Goal: Transaction & Acquisition: Purchase product/service

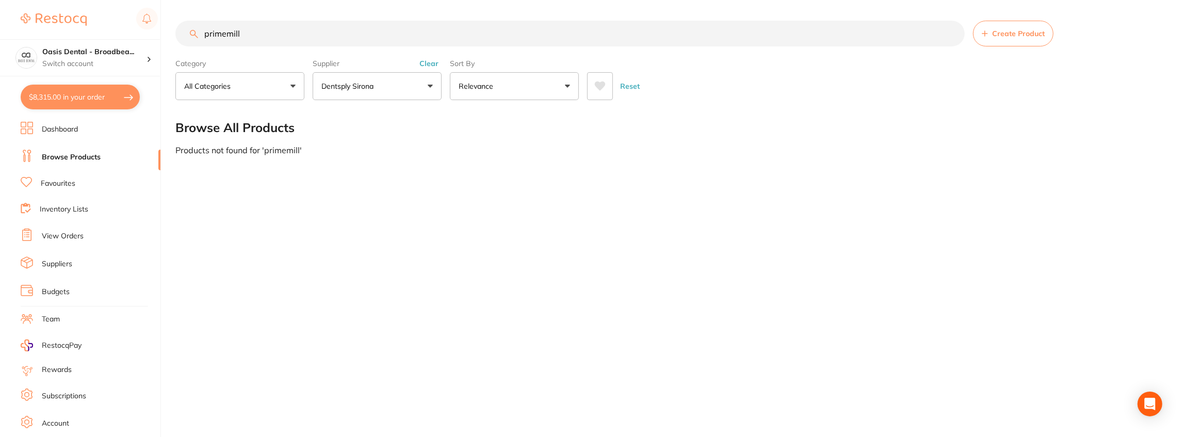
click at [88, 97] on button "$8,315.00 in your order" at bounding box center [80, 97] width 119 height 25
checkbox input "true"
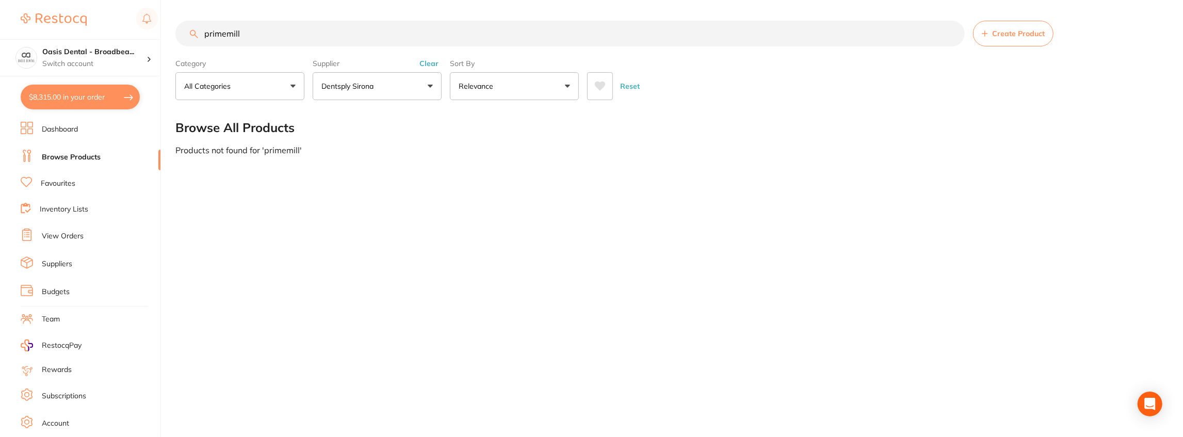
checkbox input "true"
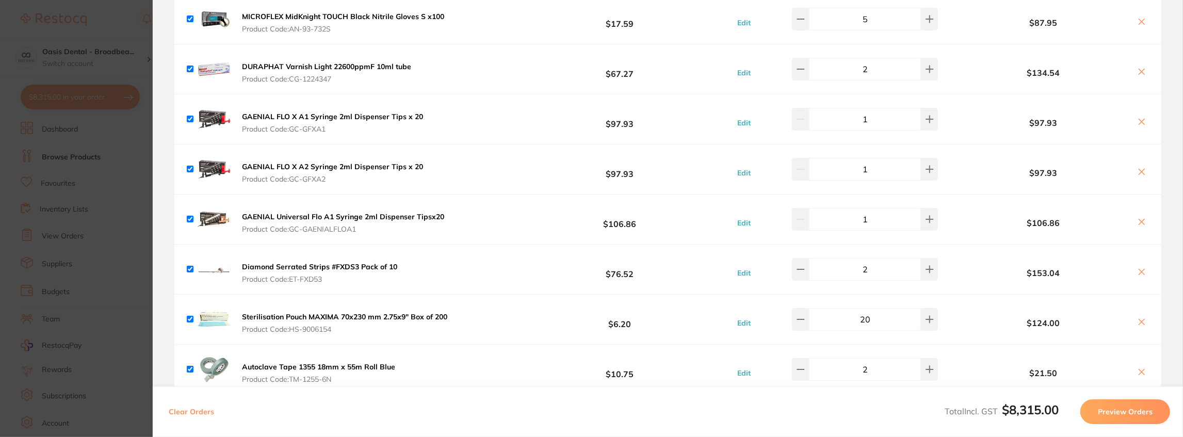
scroll to position [447, 0]
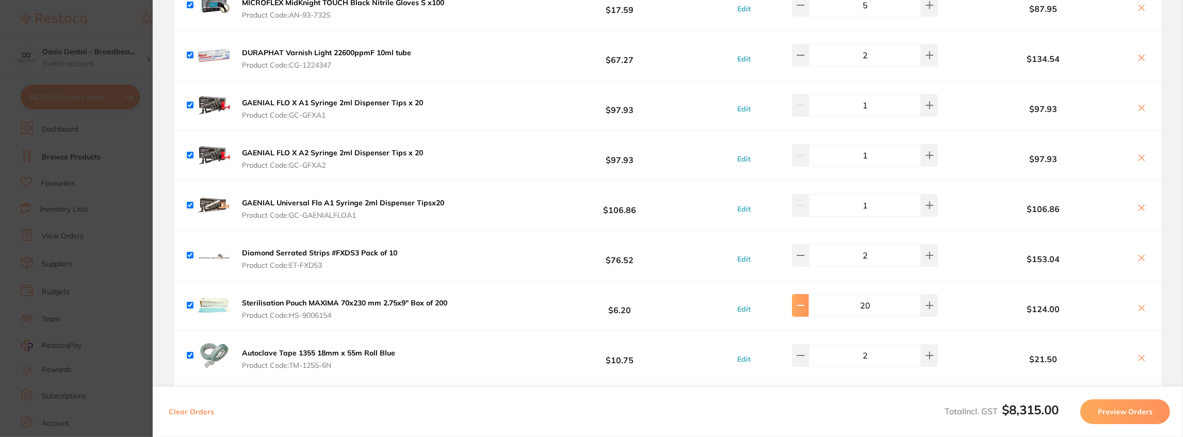
click at [805, 304] on icon at bounding box center [801, 305] width 8 height 8
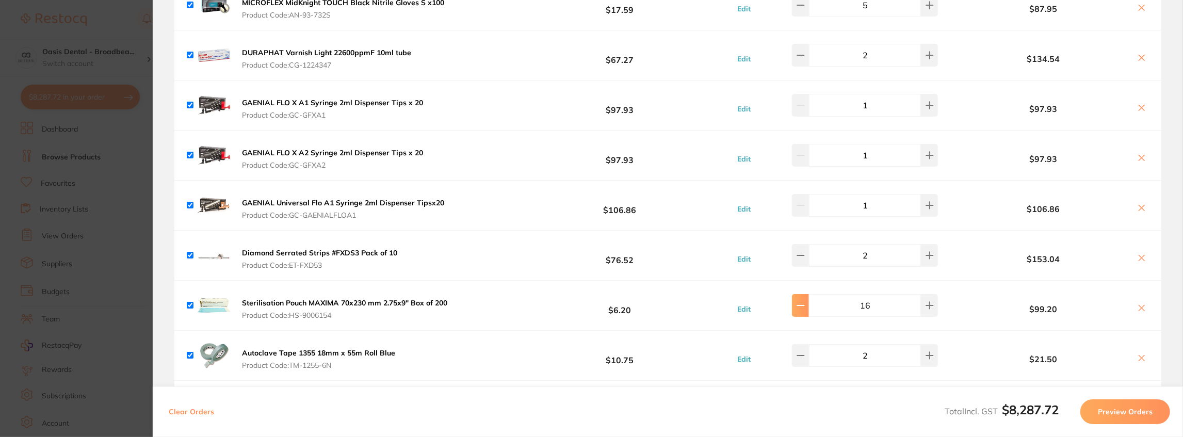
type input "15"
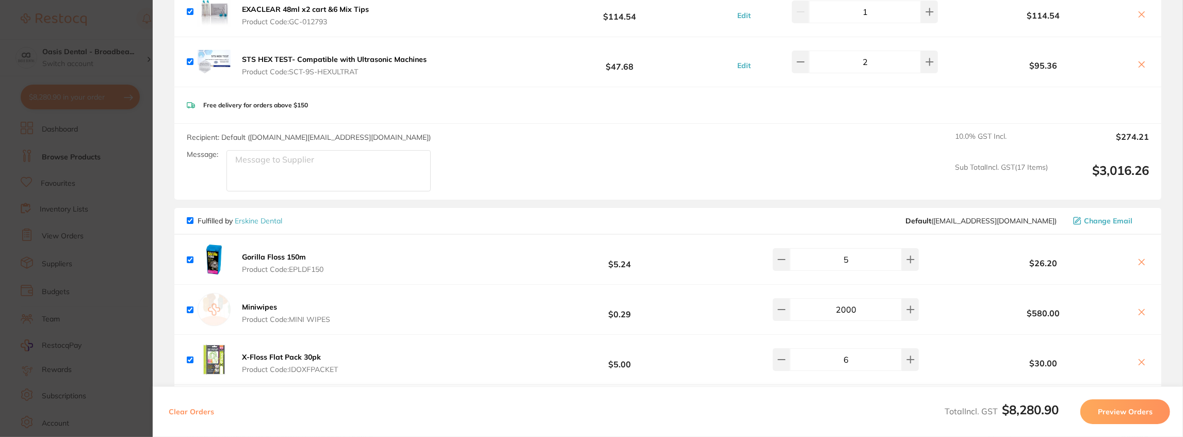
scroll to position [894, 0]
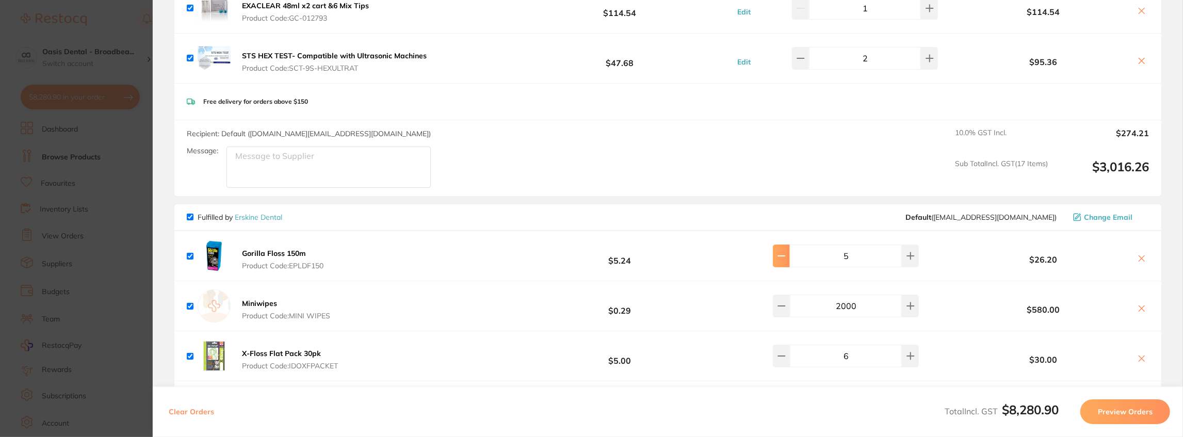
click at [786, 253] on icon at bounding box center [782, 256] width 8 height 8
type input "4"
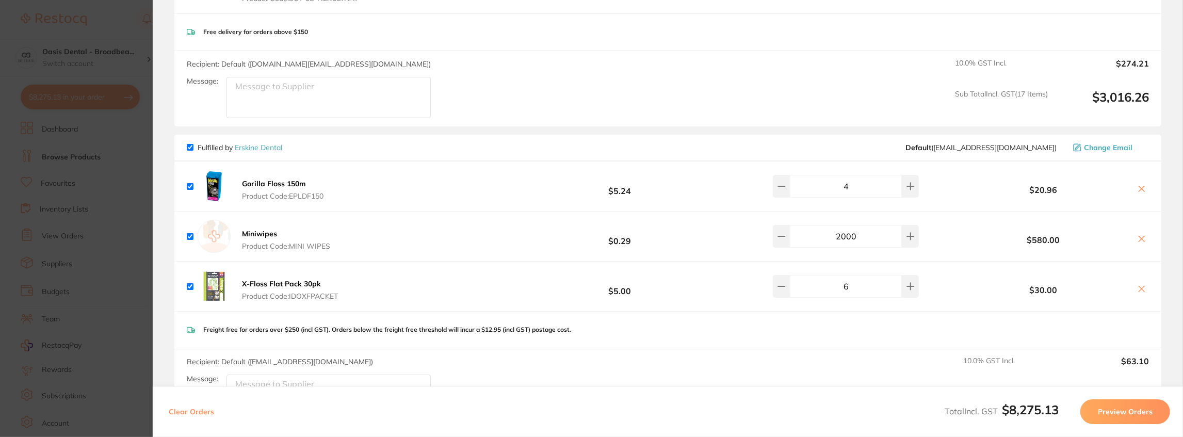
scroll to position [998, 0]
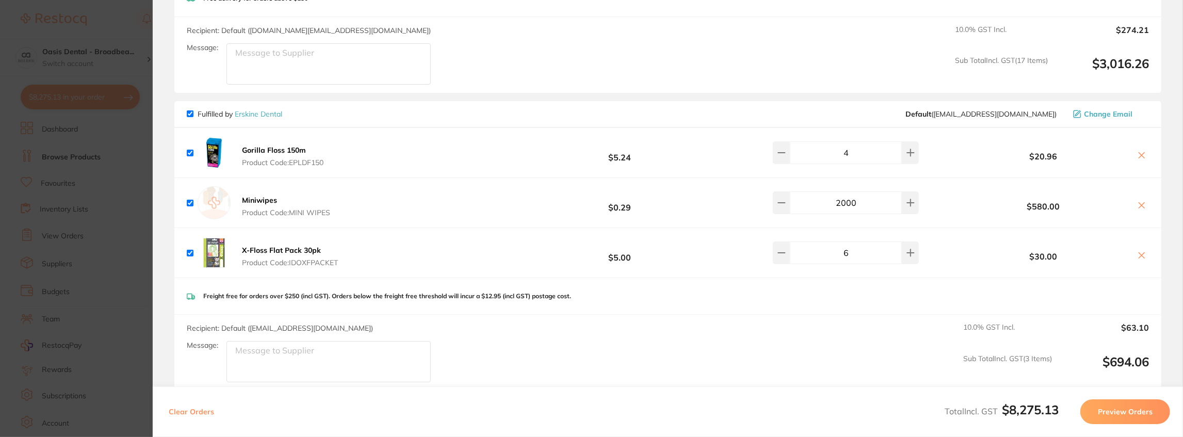
drag, startPoint x: 870, startPoint y: 200, endPoint x: 819, endPoint y: 201, distance: 51.1
click at [819, 201] on input "2000" at bounding box center [846, 202] width 112 height 23
type input "1000"
click at [1084, 189] on div "Miniwipes Product Code: MINI WIPES $0.29 1000 $580.00" at bounding box center [667, 203] width 987 height 50
click at [931, 204] on div "1000" at bounding box center [836, 202] width 240 height 23
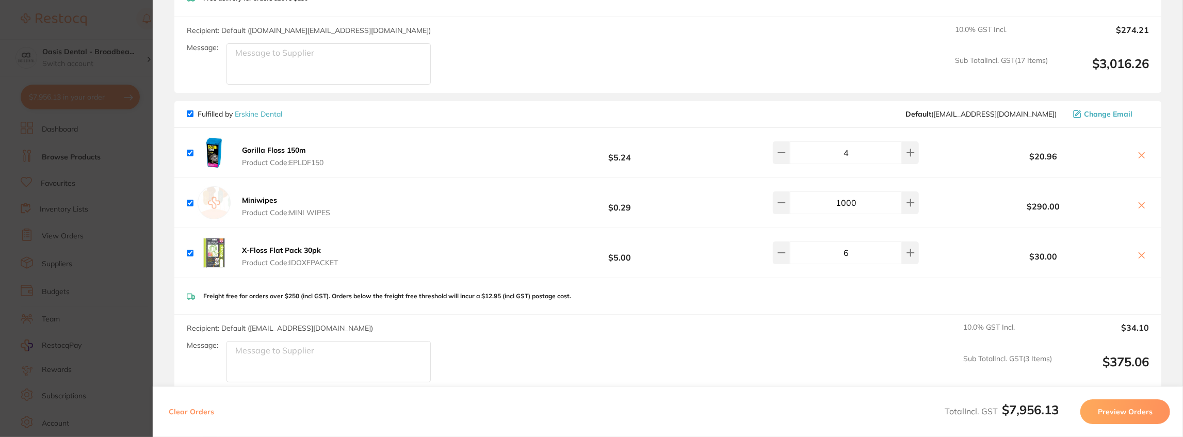
click at [1045, 202] on b "$290.00" at bounding box center [1044, 206] width 174 height 9
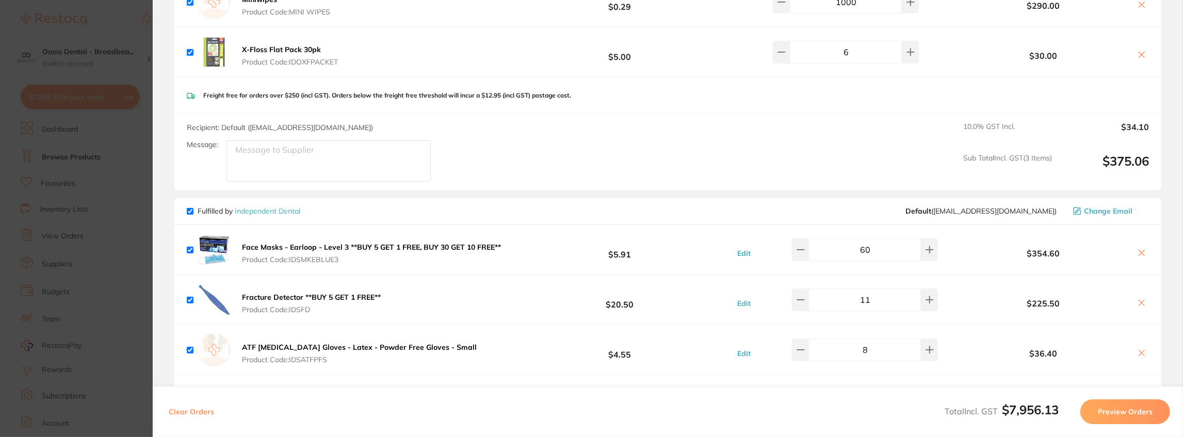
scroll to position [1204, 0]
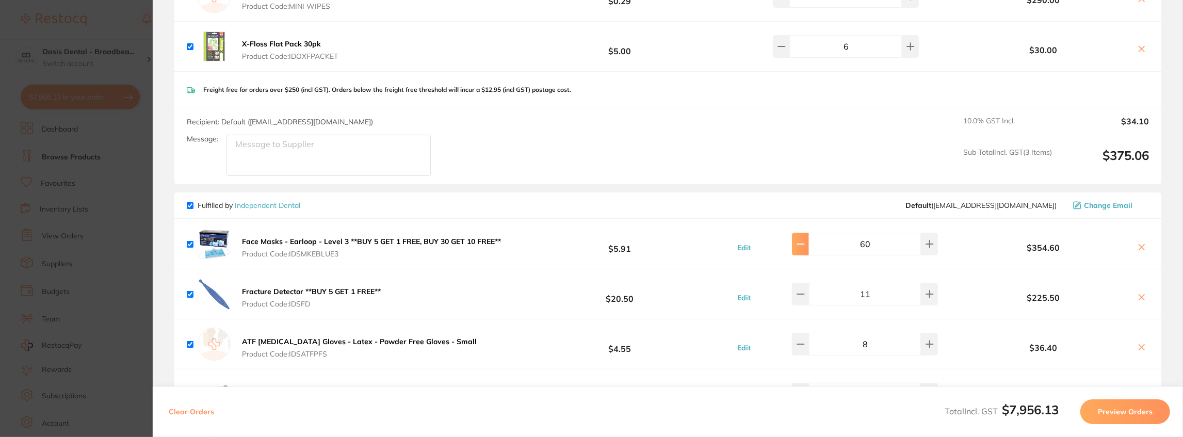
click at [809, 246] on button at bounding box center [800, 244] width 17 height 23
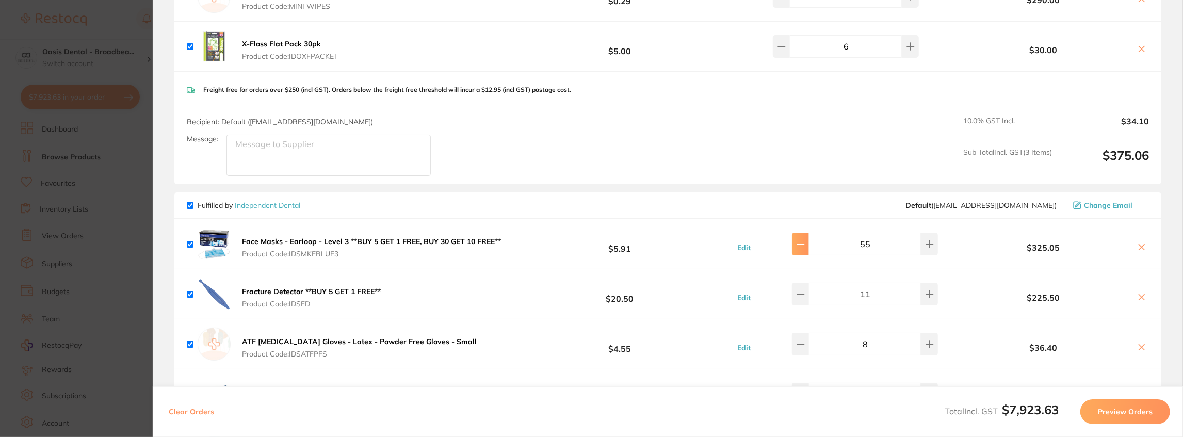
click at [809, 246] on button at bounding box center [800, 244] width 17 height 23
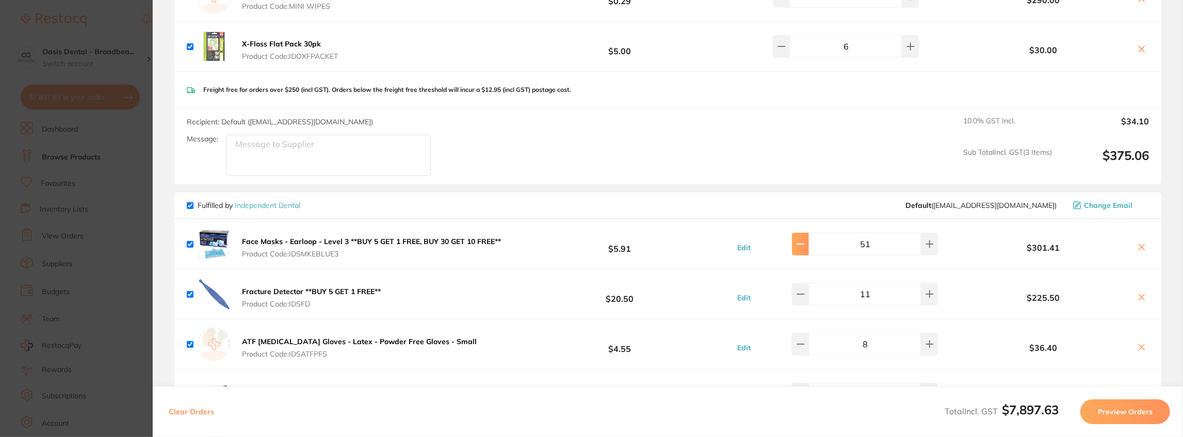
type input "50"
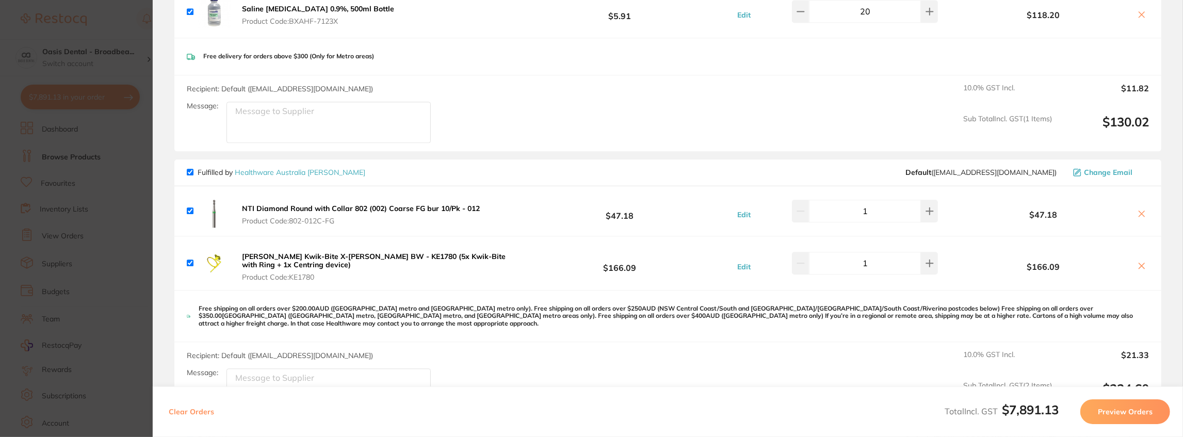
scroll to position [2168, 0]
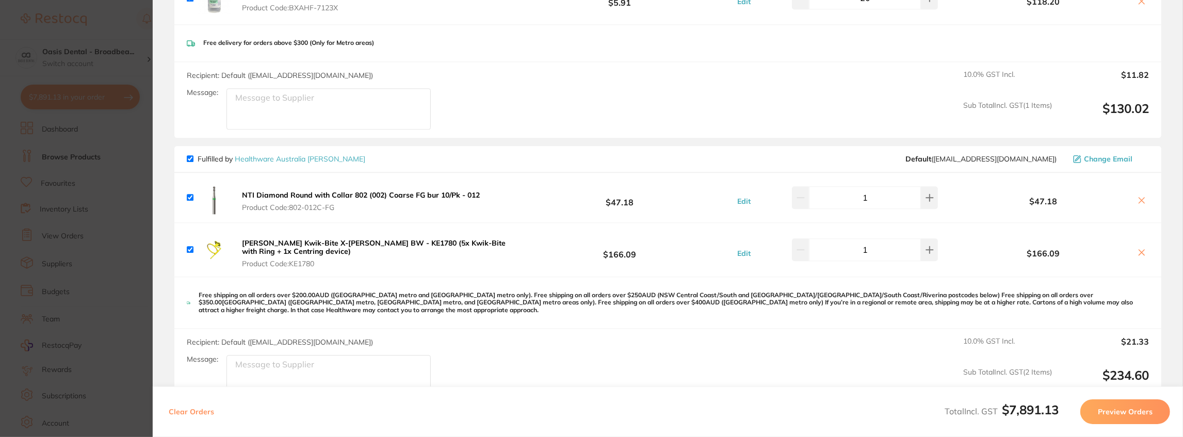
click at [187, 155] on input "checkbox" at bounding box center [190, 158] width 7 height 7
checkbox input "false"
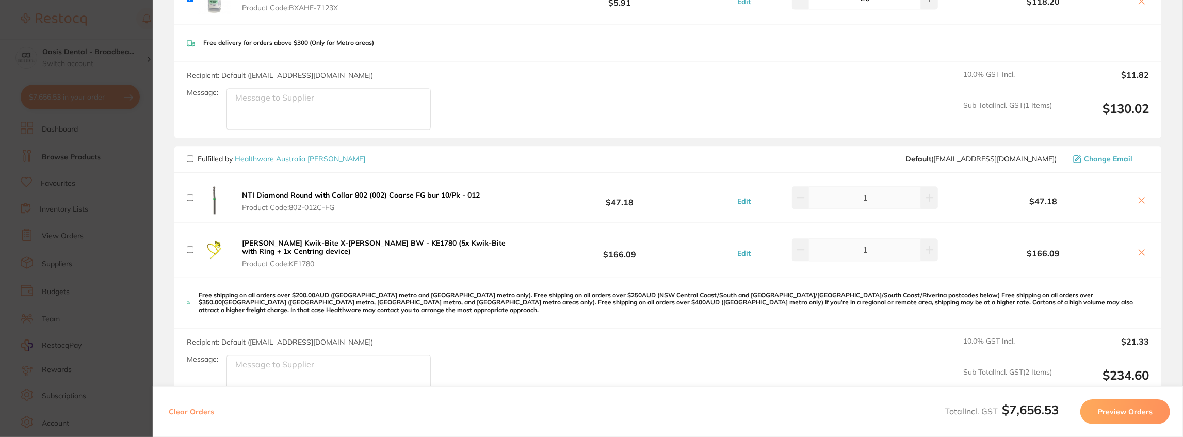
click at [1140, 198] on icon at bounding box center [1143, 201] width 6 height 6
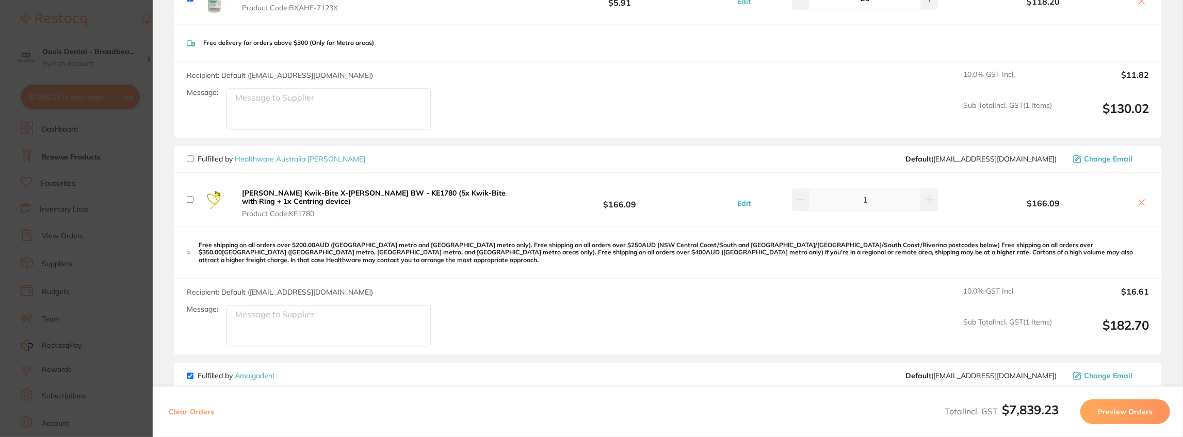
click at [1140, 200] on icon at bounding box center [1143, 203] width 6 height 6
checkbox input "true"
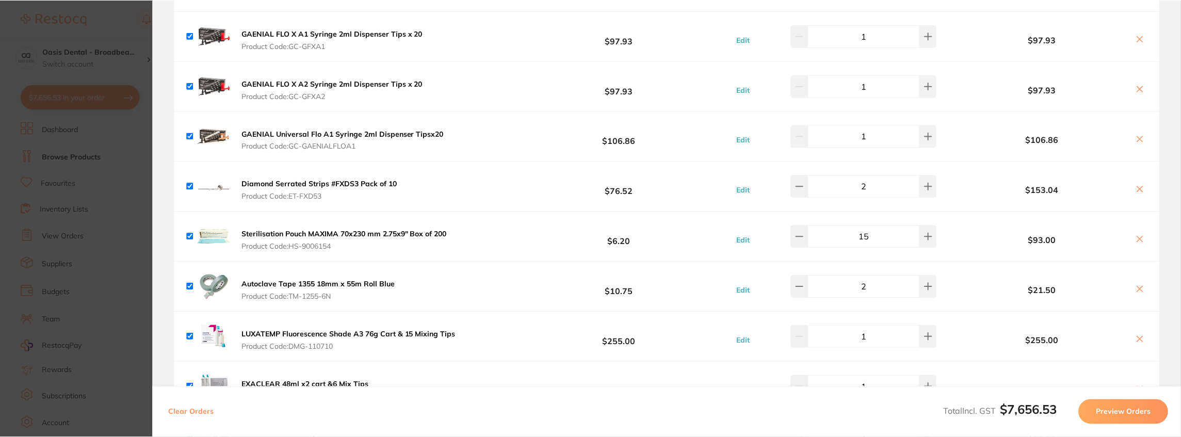
scroll to position [240, 0]
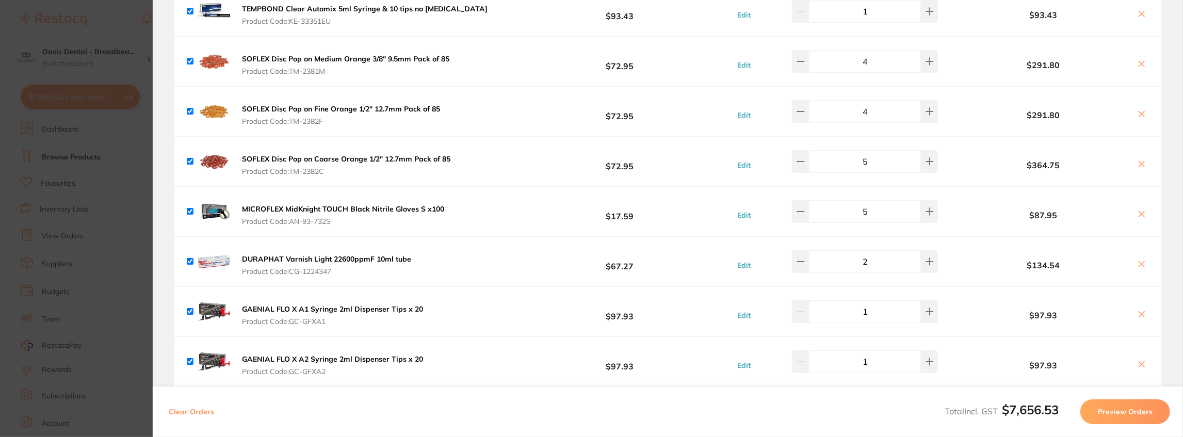
click at [121, 70] on section "Update RRP Set your pre negotiated price for this item. Item Agreed RRP (excl. …" at bounding box center [591, 218] width 1183 height 437
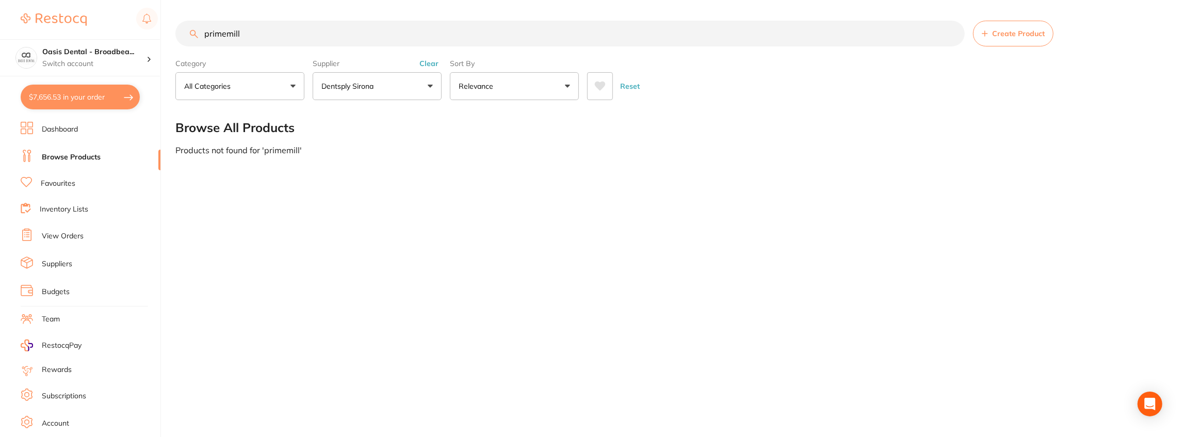
click at [66, 181] on link "Favourites" at bounding box center [58, 184] width 35 height 10
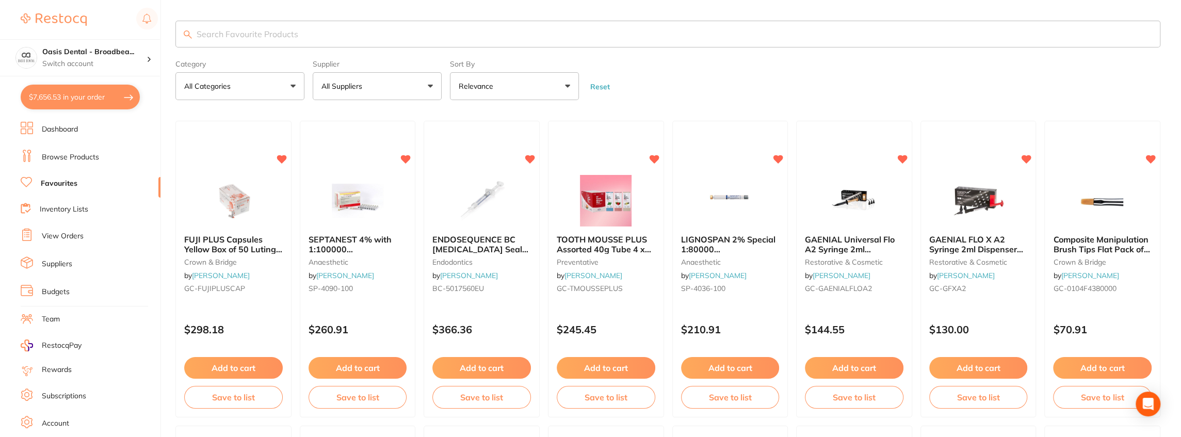
click at [430, 84] on button "All Suppliers" at bounding box center [377, 86] width 129 height 28
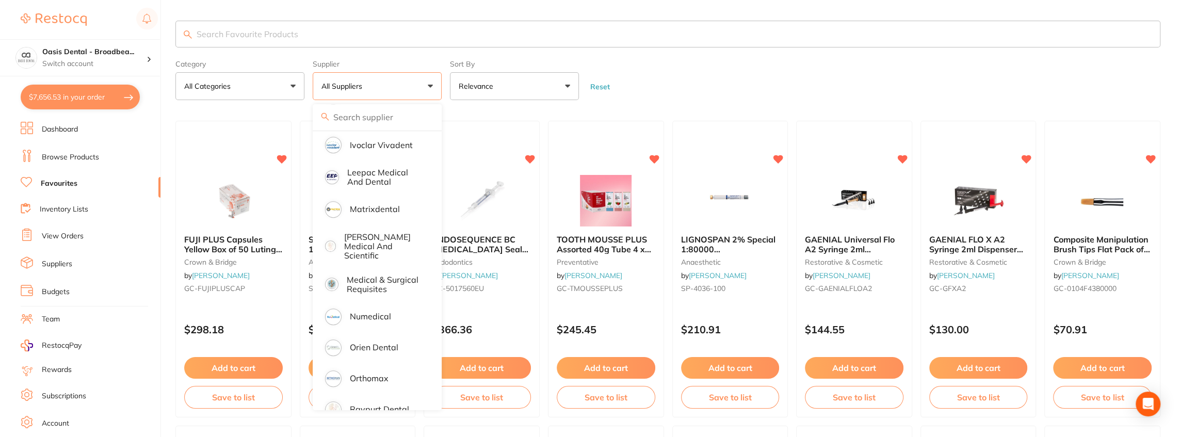
scroll to position [458, 0]
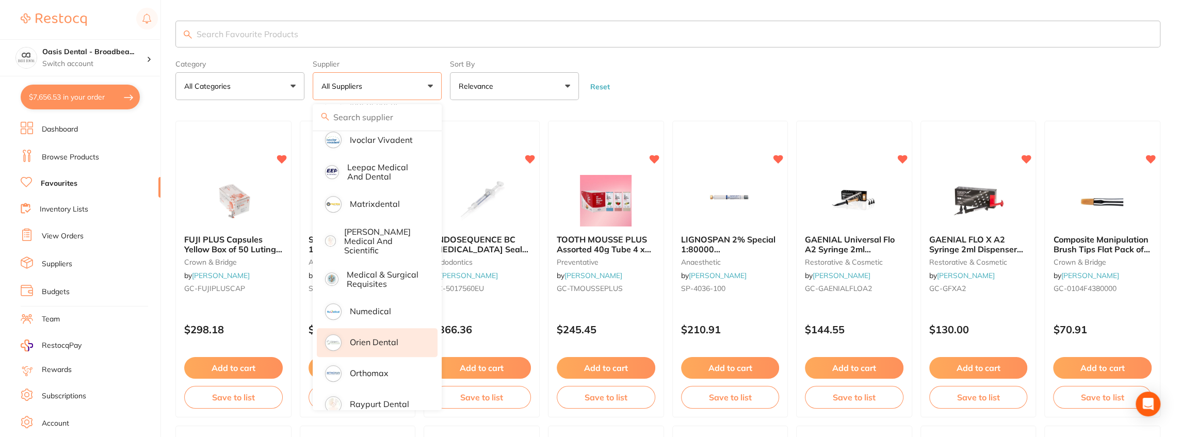
click at [340, 336] on div at bounding box center [333, 342] width 13 height 13
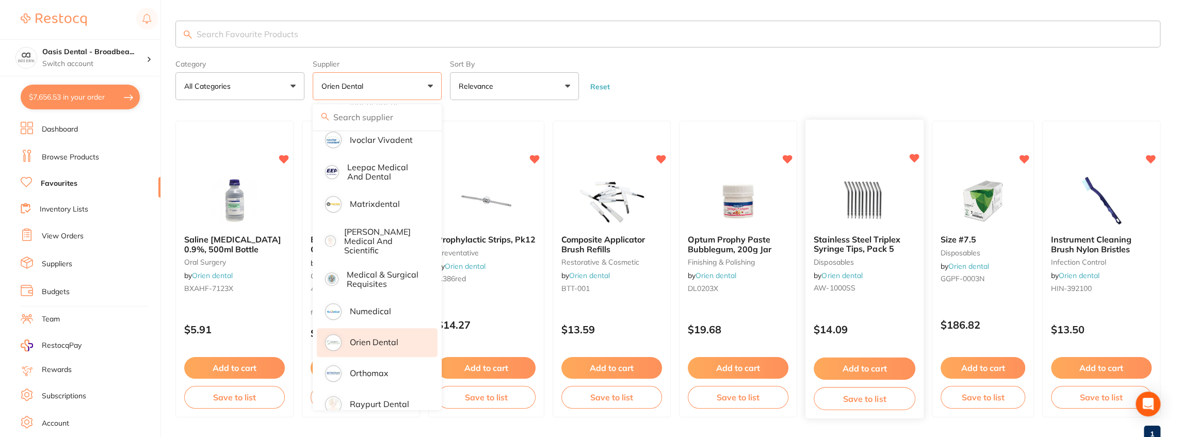
scroll to position [33, 0]
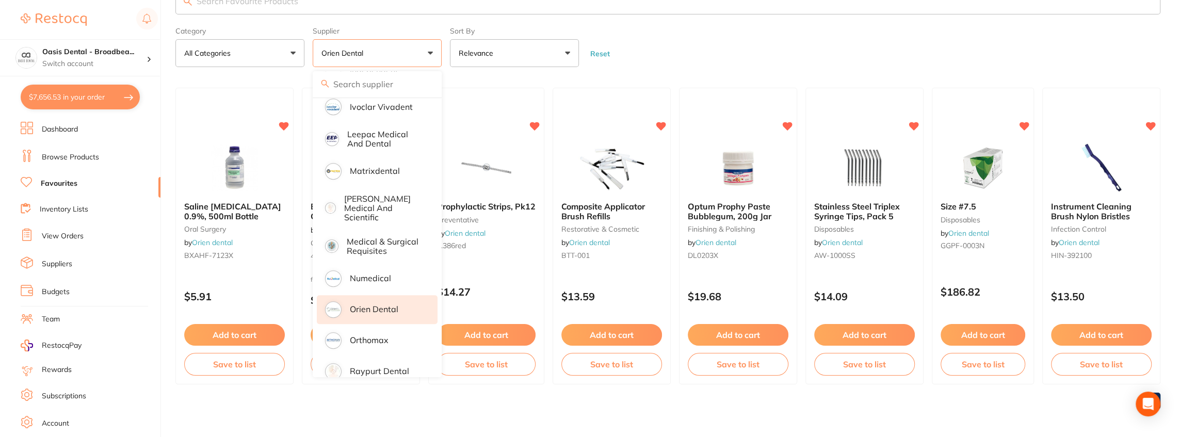
click at [713, 47] on form "Category All Categories All Categories disposables finishing & polishing infect…" at bounding box center [667, 45] width 985 height 44
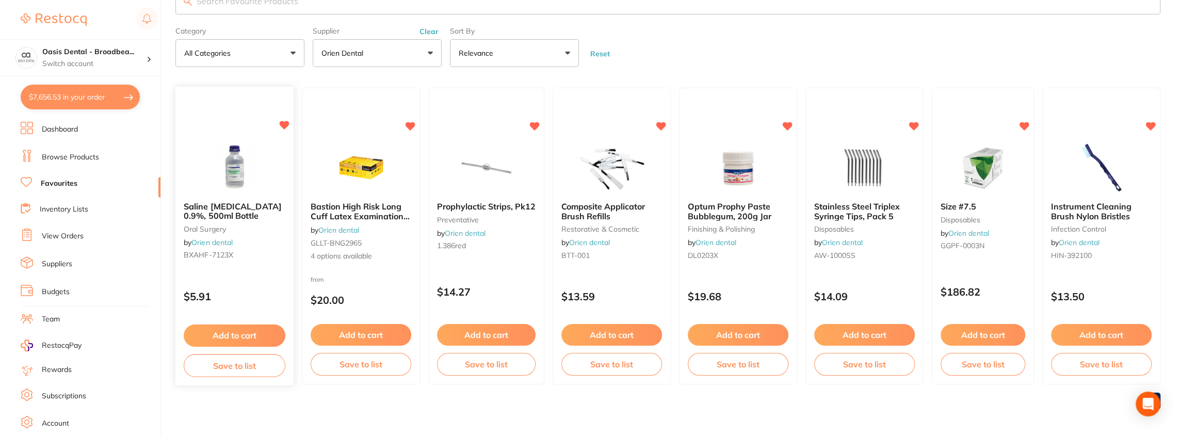
click at [241, 335] on button "Add to cart" at bounding box center [235, 336] width 102 height 22
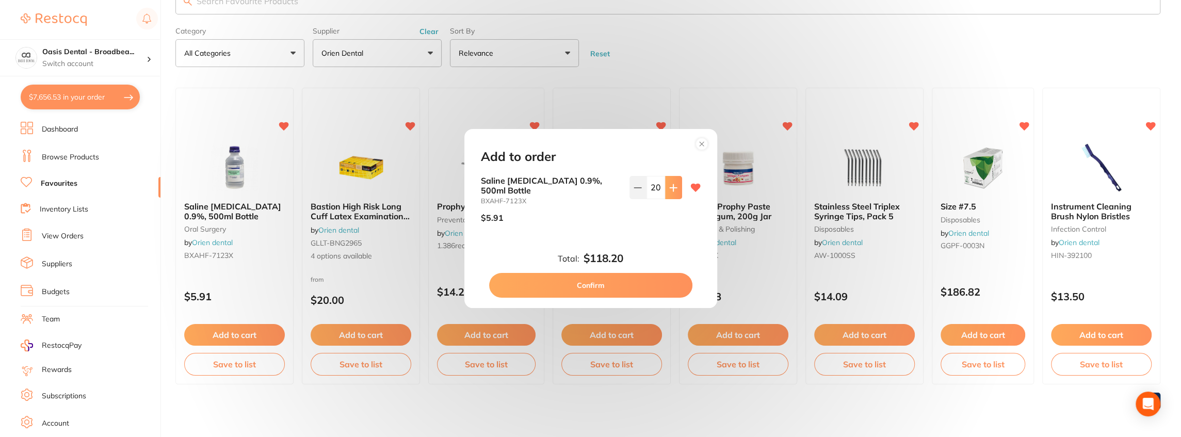
click at [669, 189] on icon at bounding box center [673, 188] width 8 height 8
click at [639, 191] on icon at bounding box center [638, 188] width 8 height 8
type input "20"
click at [733, 38] on div "Add to order Saline [MEDICAL_DATA] 0.9%, 500ml Bottle BXAHF-7123X $5.91 20 Tota…" at bounding box center [590, 218] width 1181 height 437
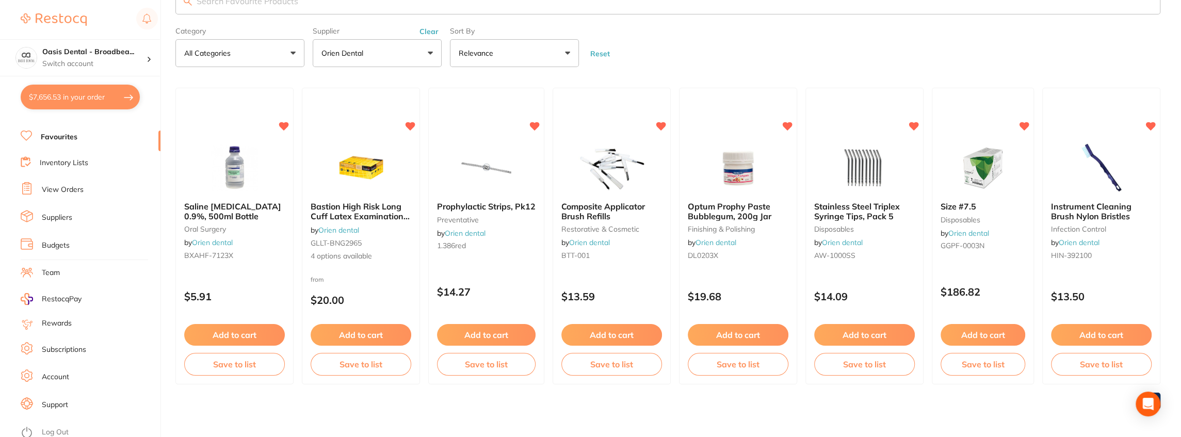
click at [790, 45] on form "Category All Categories All Categories disposables finishing & polishing infect…" at bounding box center [667, 45] width 985 height 44
click at [61, 97] on button "$7,656.53 in your order" at bounding box center [80, 97] width 119 height 25
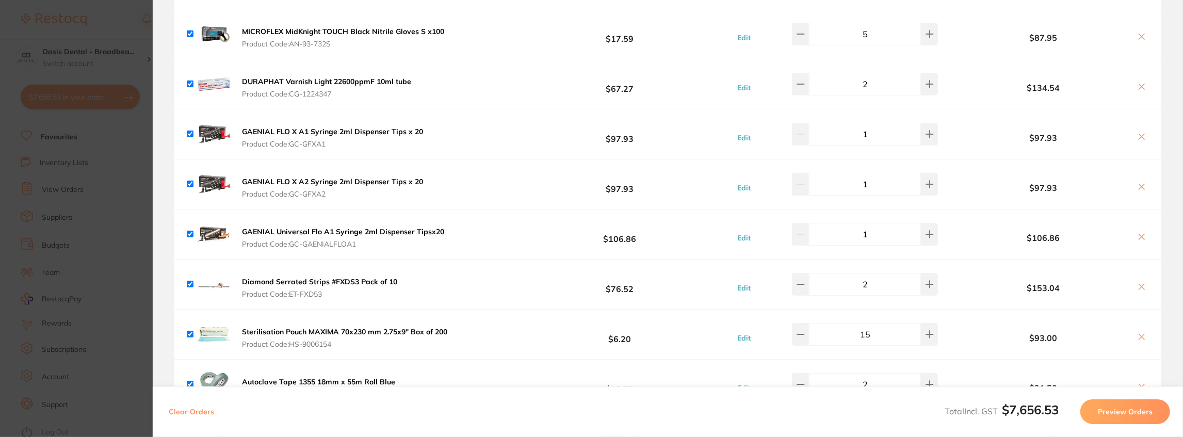
scroll to position [585, 0]
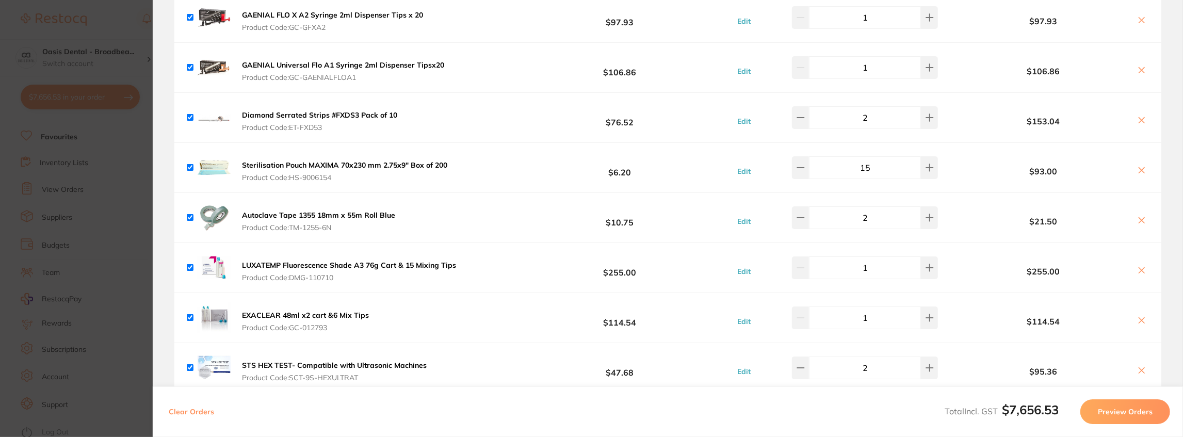
click at [1115, 411] on button "Preview Orders" at bounding box center [1126, 411] width 90 height 25
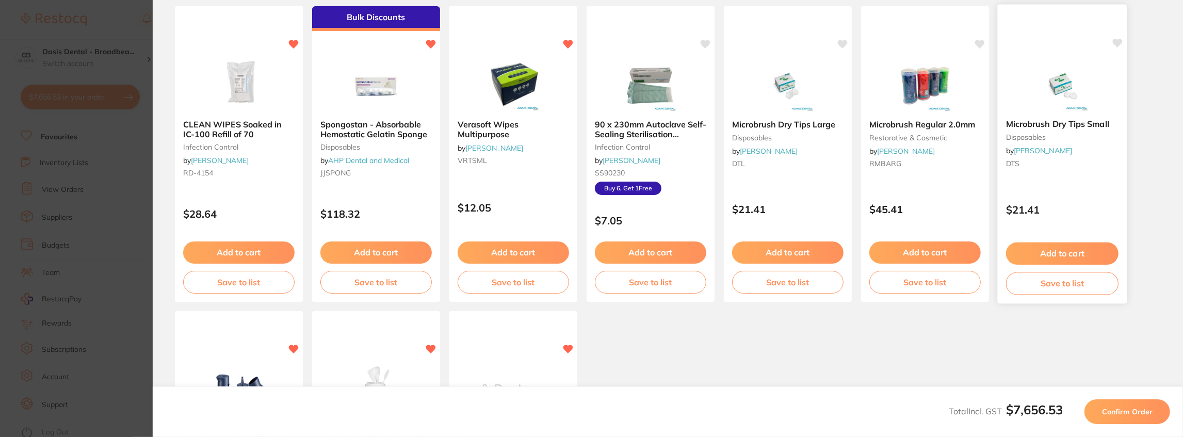
scroll to position [0, 0]
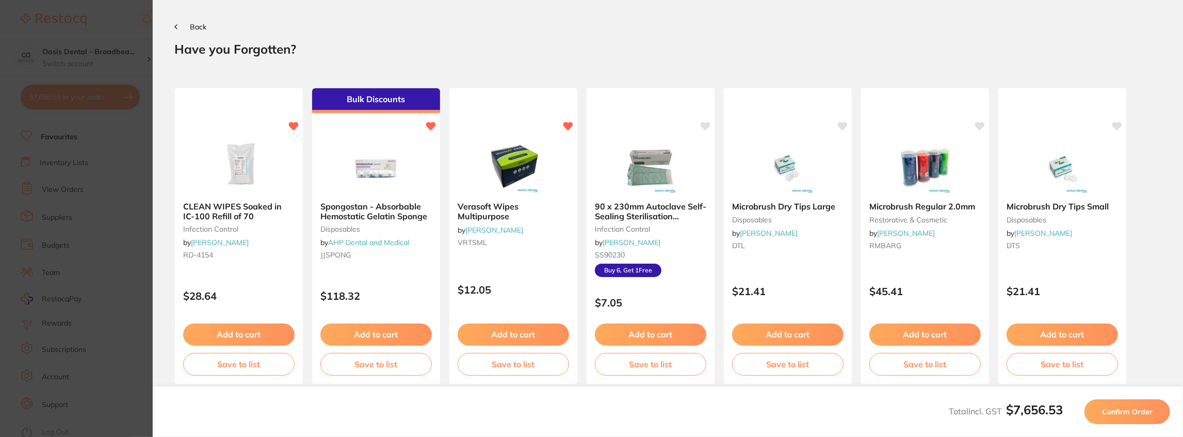
click at [1121, 412] on span "Confirm Order" at bounding box center [1127, 411] width 51 height 9
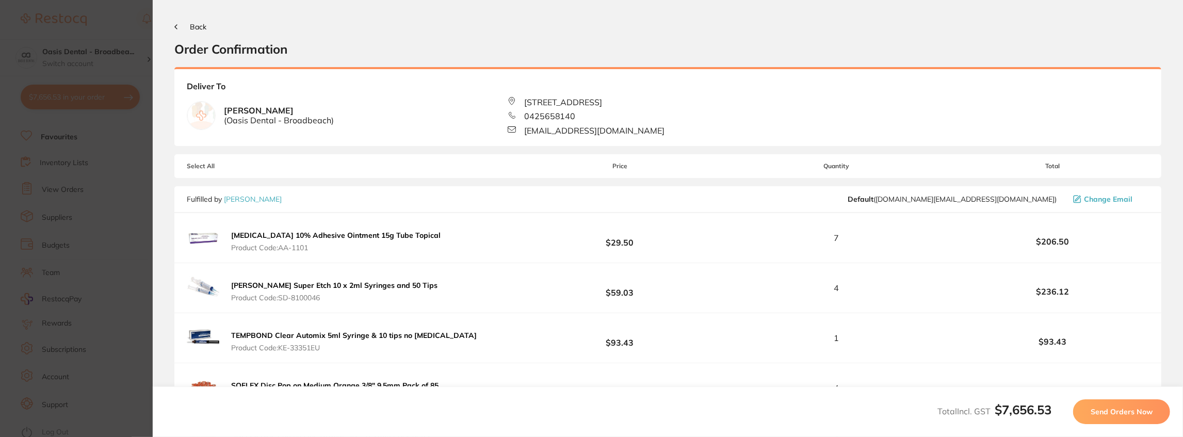
click at [1108, 413] on span "Send Orders Now" at bounding box center [1122, 411] width 62 height 9
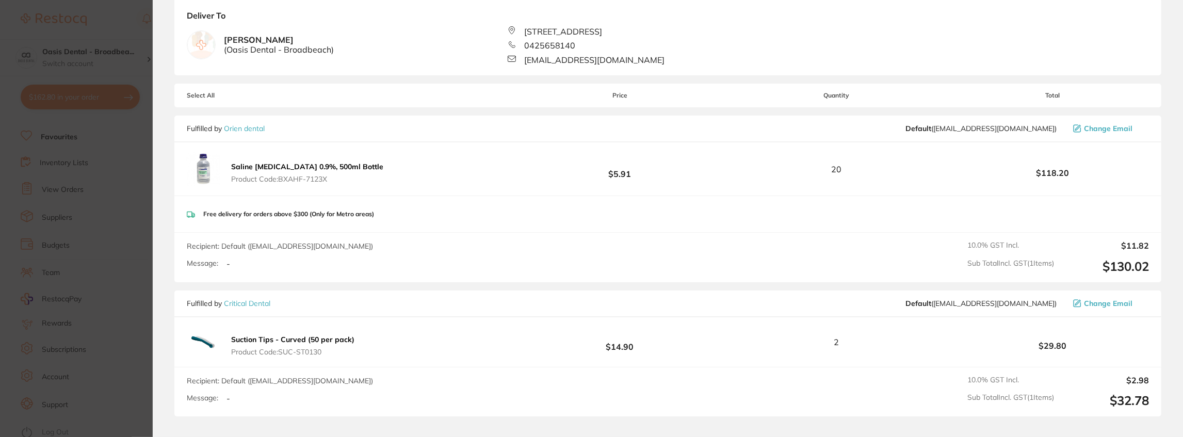
scroll to position [469, 0]
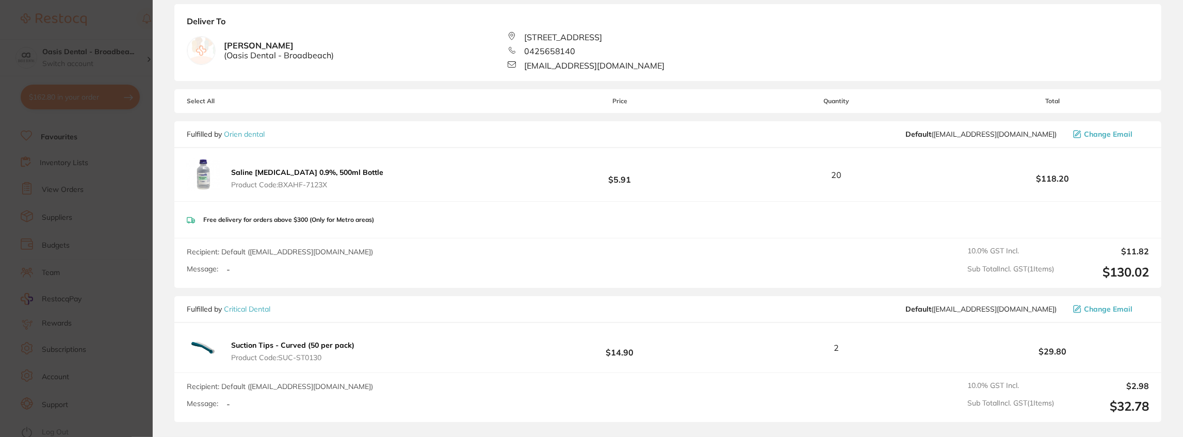
click at [197, 100] on span "Select All" at bounding box center [238, 101] width 103 height 7
click at [212, 103] on span "Select All" at bounding box center [238, 101] width 103 height 7
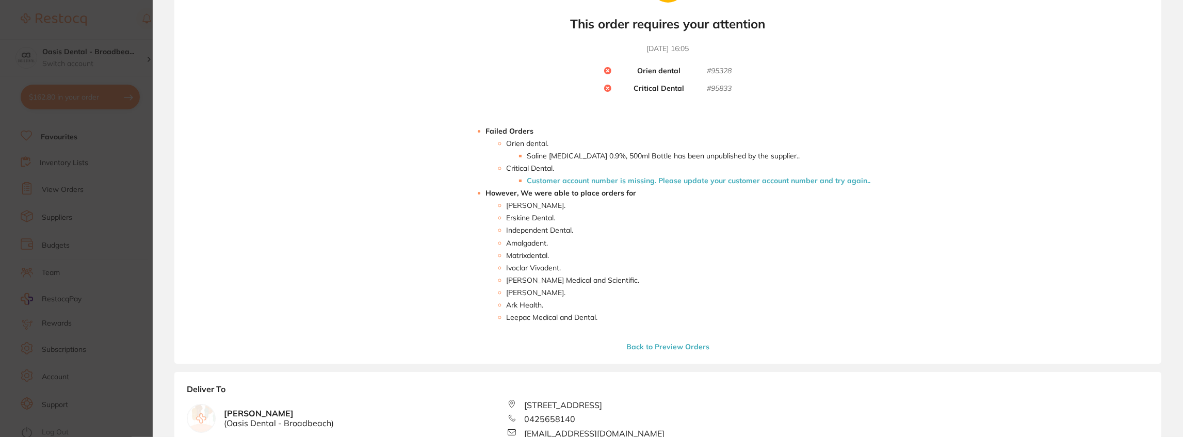
scroll to position [103, 0]
click at [652, 345] on button "Back to Preview Orders" at bounding box center [667, 344] width 89 height 9
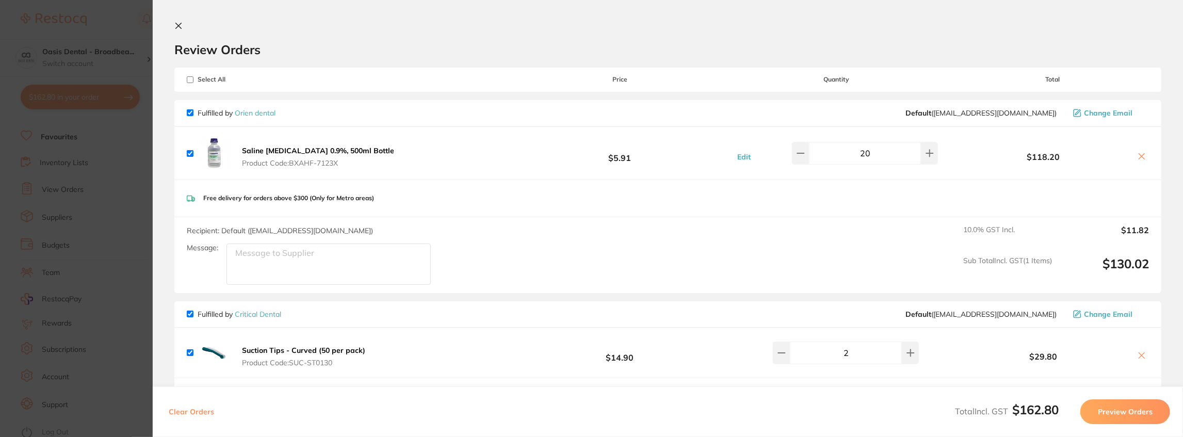
scroll to position [0, 0]
click at [1140, 156] on icon at bounding box center [1143, 156] width 6 height 6
click at [1140, 157] on icon at bounding box center [1143, 156] width 6 height 6
click at [191, 78] on input "checkbox" at bounding box center [190, 79] width 7 height 7
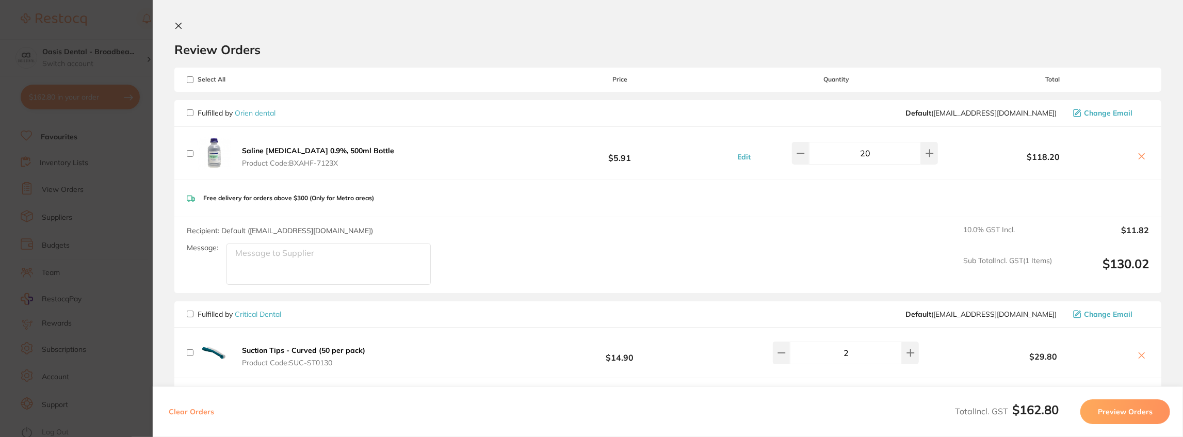
checkbox input "false"
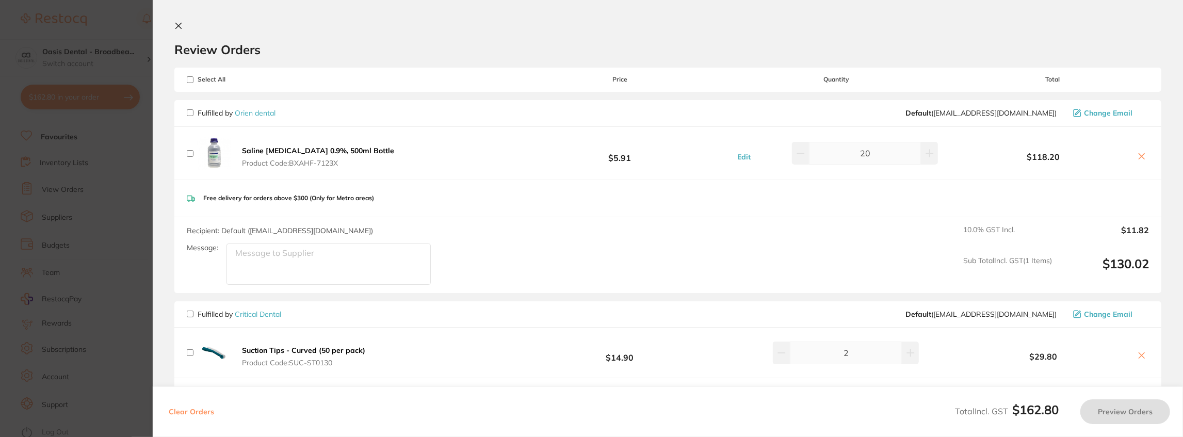
click at [1142, 355] on icon at bounding box center [1142, 355] width 8 height 8
click at [1140, 157] on icon at bounding box center [1142, 156] width 8 height 8
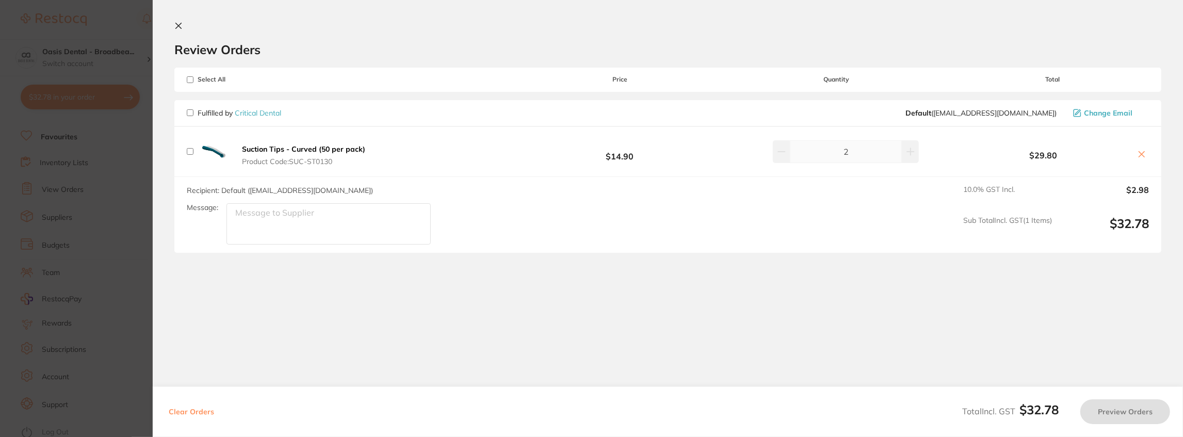
click at [1138, 155] on icon at bounding box center [1142, 154] width 8 height 8
click at [191, 79] on input "checkbox" at bounding box center [190, 79] width 7 height 7
checkbox input "true"
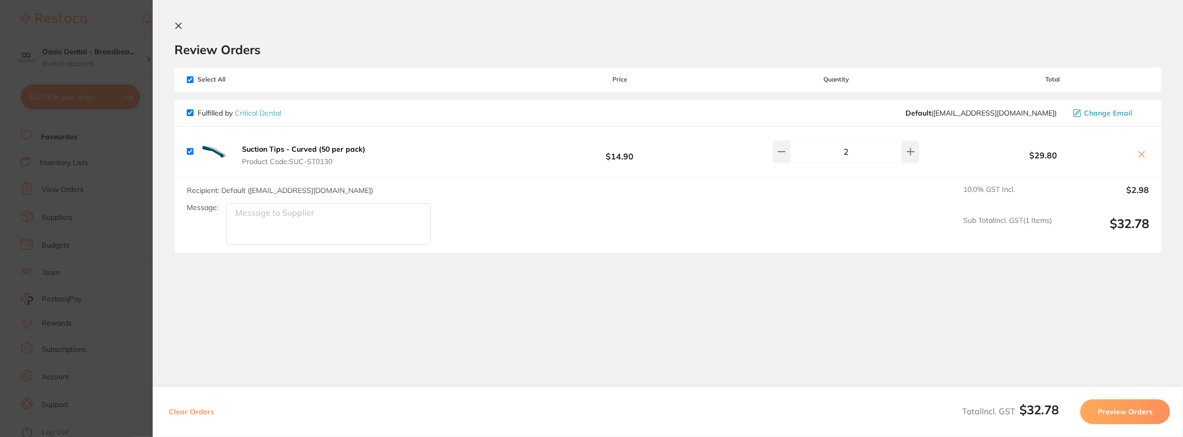
click at [1140, 154] on icon at bounding box center [1143, 155] width 6 height 6
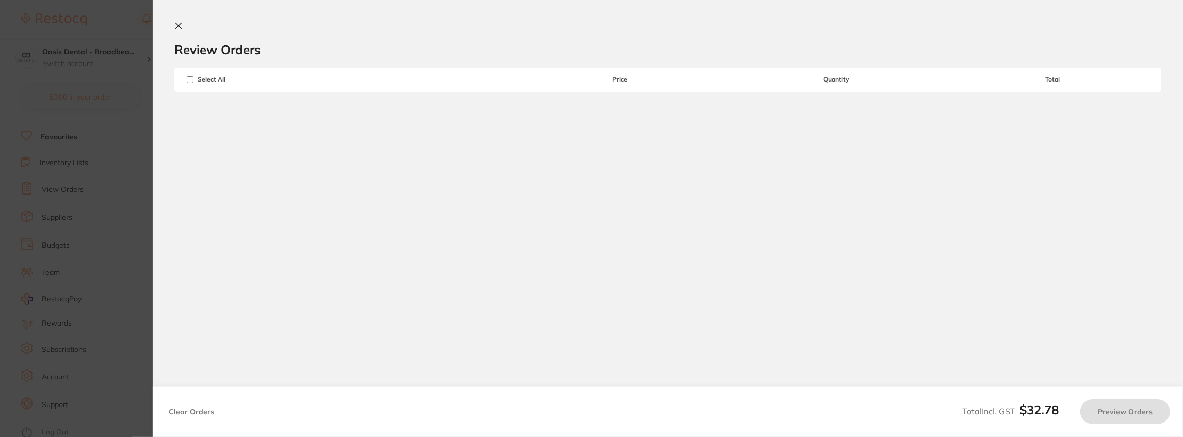
checkbox input "true"
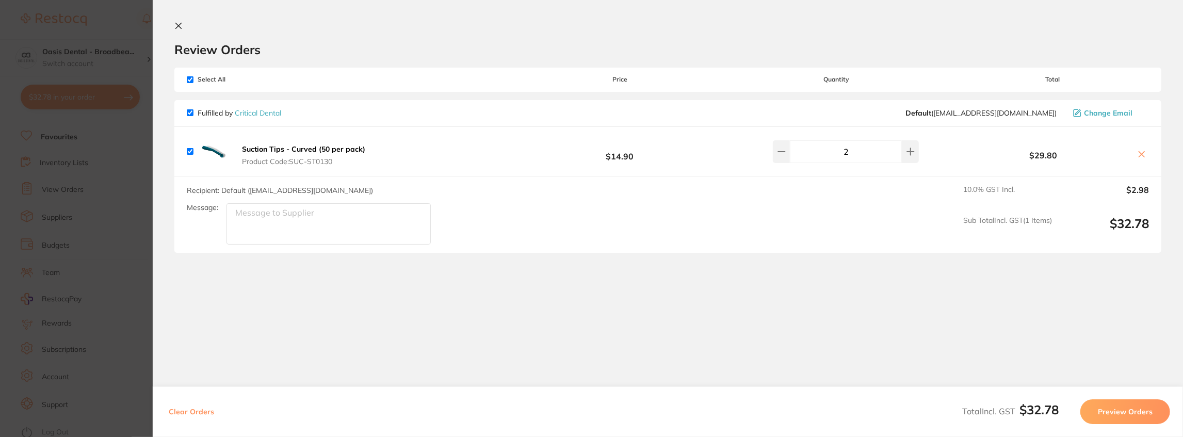
click at [190, 152] on input "checkbox" at bounding box center [190, 151] width 7 height 7
checkbox input "false"
click at [1143, 153] on icon at bounding box center [1142, 154] width 8 height 8
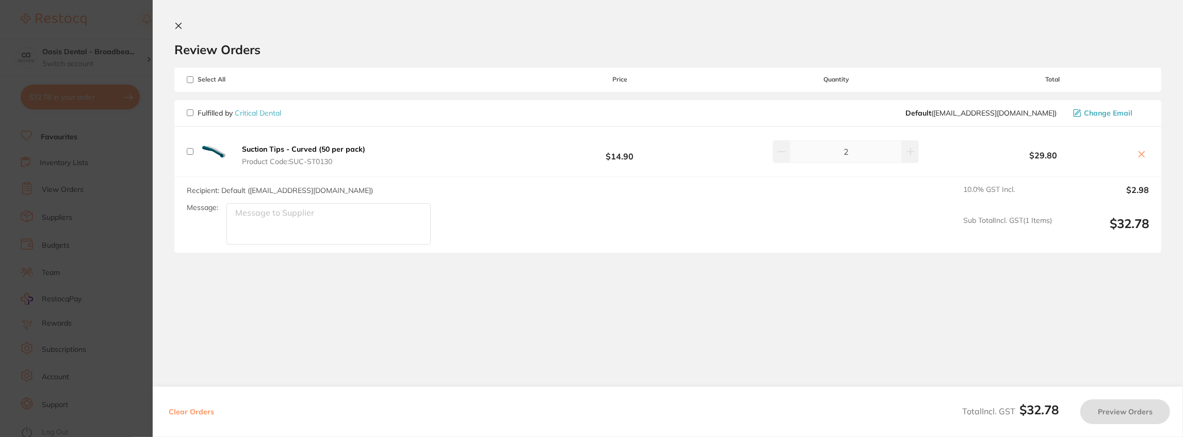
click at [1143, 153] on icon at bounding box center [1142, 154] width 8 height 8
click at [1138, 150] on button at bounding box center [1142, 155] width 14 height 11
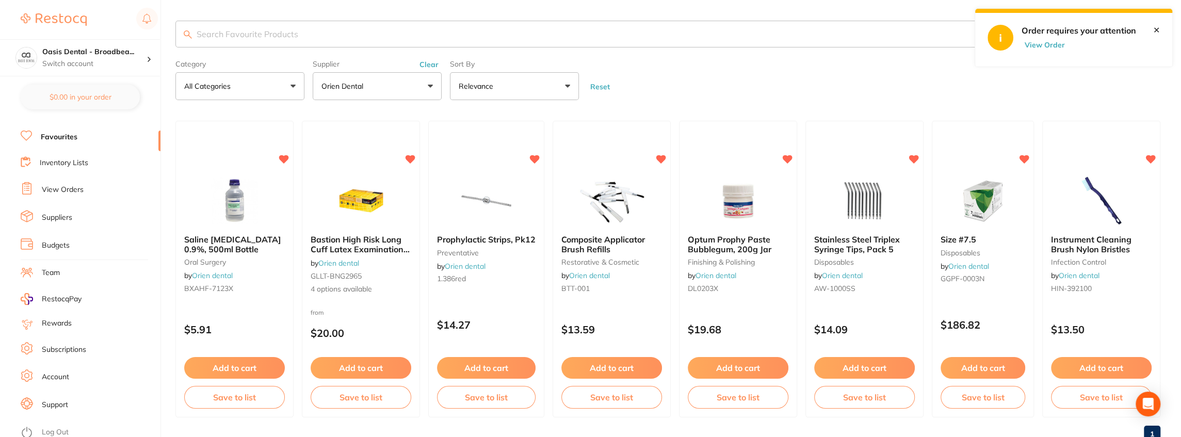
click at [1037, 44] on button "View Order" at bounding box center [1048, 44] width 52 height 9
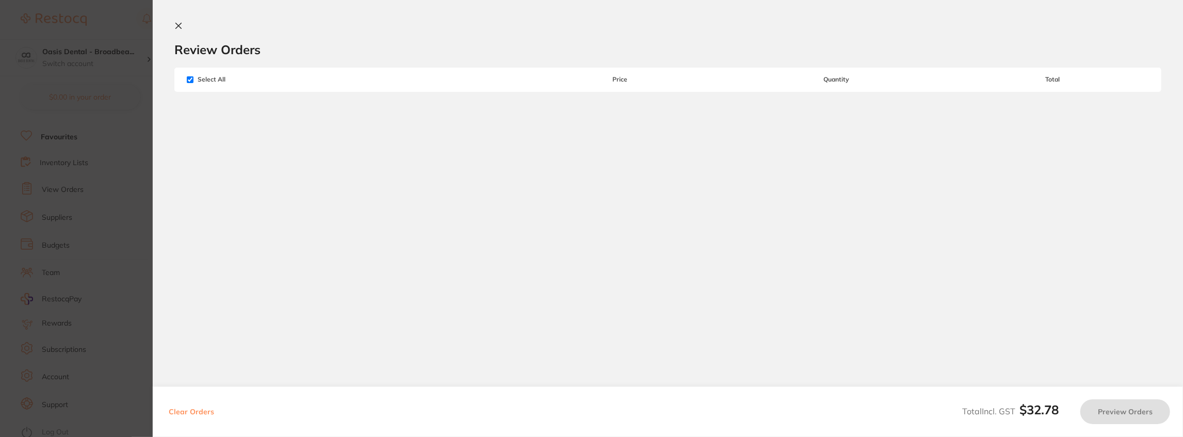
click at [187, 80] on input "checkbox" at bounding box center [190, 79] width 7 height 7
click at [188, 78] on input "checkbox" at bounding box center [190, 79] width 7 height 7
click at [187, 78] on input "checkbox" at bounding box center [190, 79] width 7 height 7
click at [190, 81] on input "checkbox" at bounding box center [190, 79] width 7 height 7
checkbox input "true"
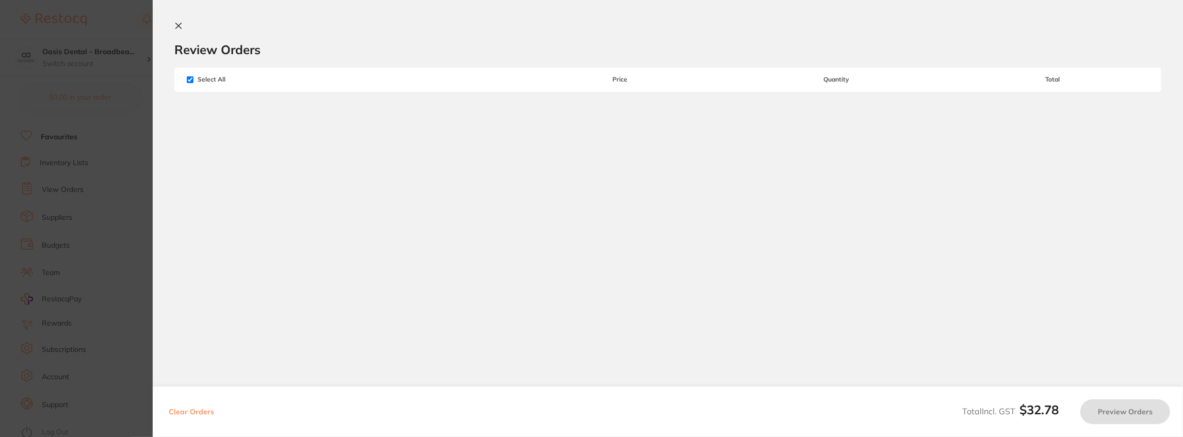
click at [177, 24] on icon at bounding box center [179, 26] width 6 height 6
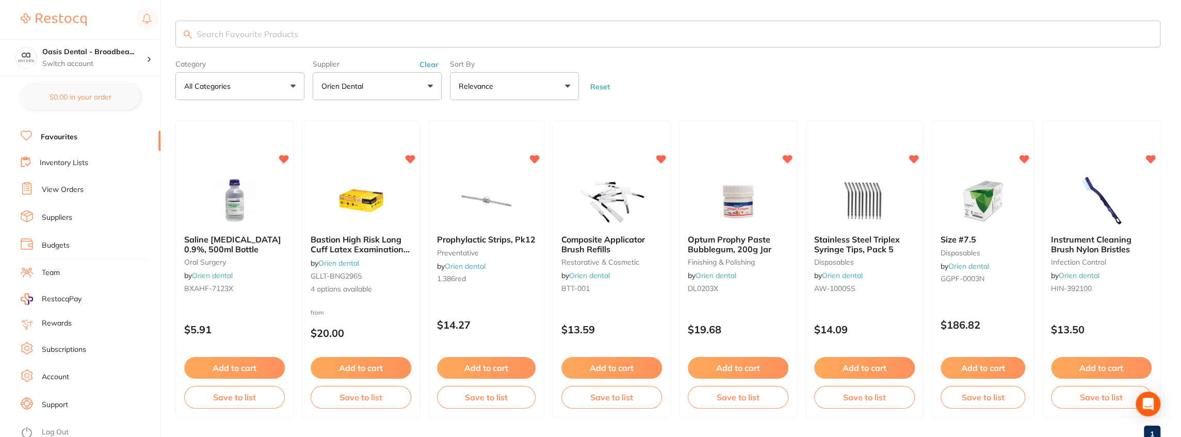
click at [779, 96] on form "Category All Categories All Categories disposables finishing & polishing infect…" at bounding box center [667, 78] width 985 height 44
